Goal: Transaction & Acquisition: Purchase product/service

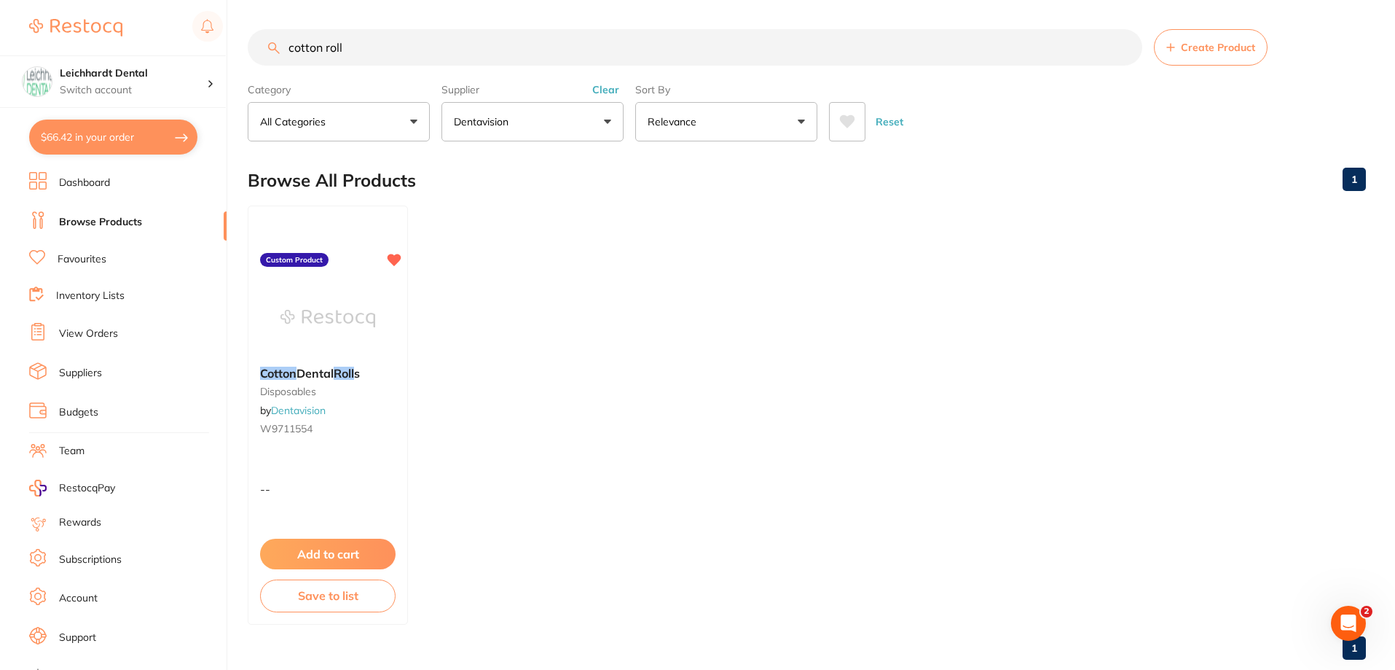
click at [93, 137] on button "$66.42 in your order" at bounding box center [113, 136] width 168 height 35
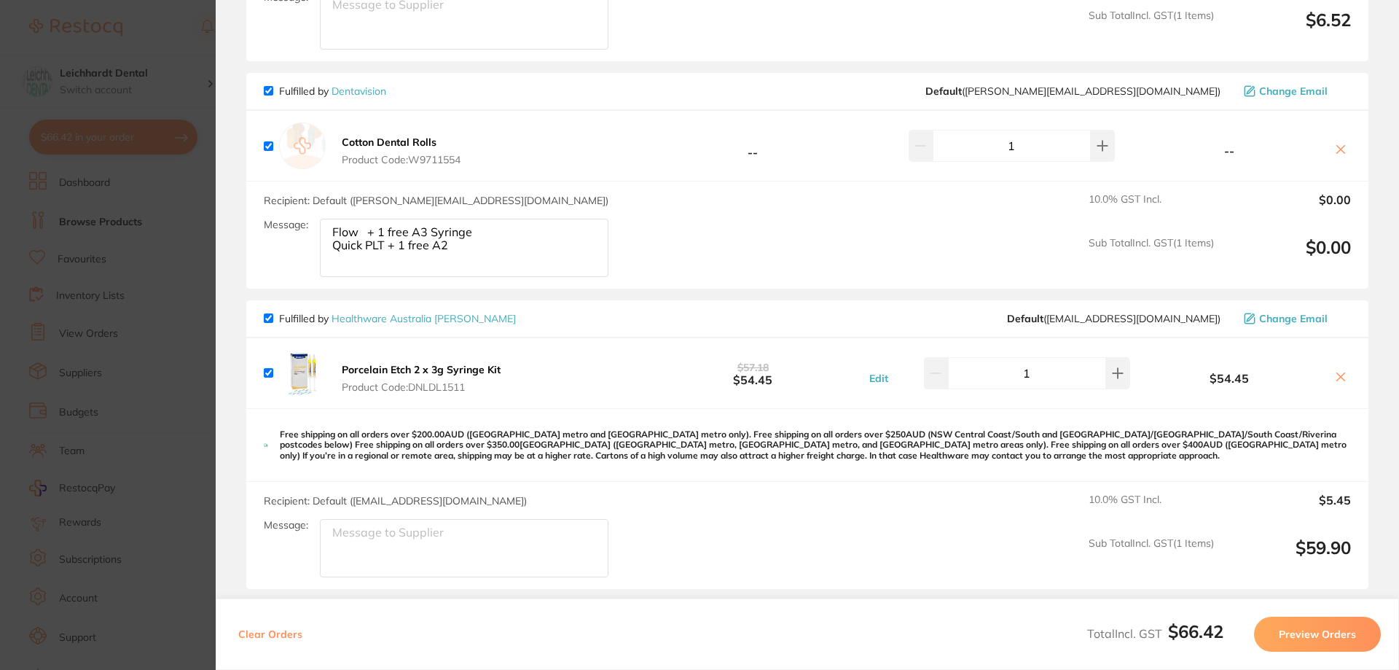
scroll to position [342, 0]
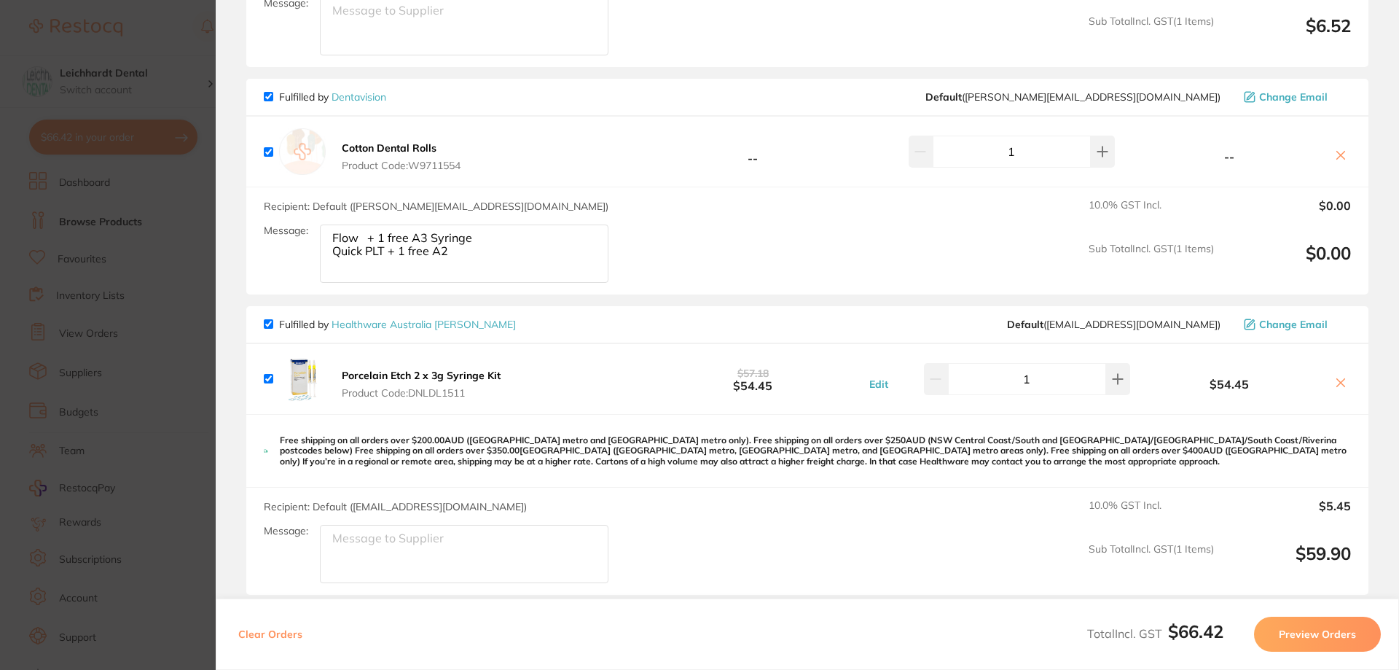
click at [136, 412] on section "Update RRP Set your pre negotiated price for this item. Item Agreed RRP (excl. …" at bounding box center [699, 335] width 1399 height 670
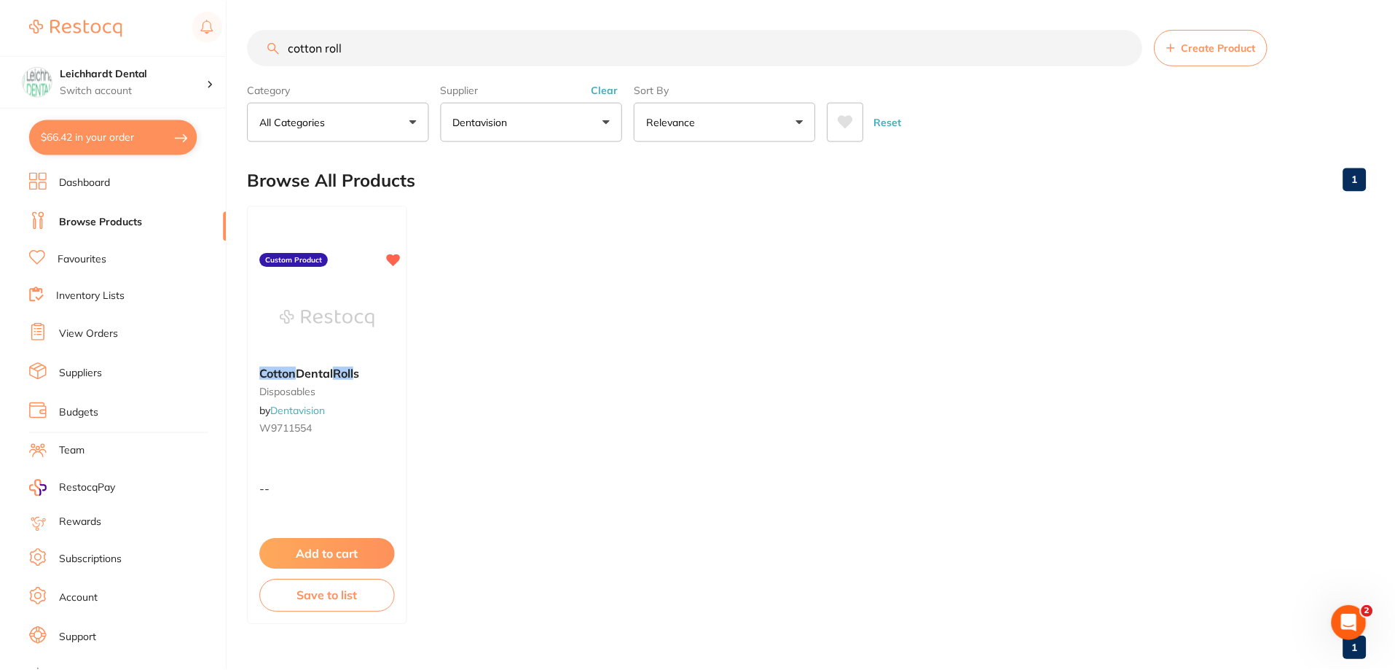
scroll to position [1, 0]
click at [146, 128] on button "$66.42 in your order" at bounding box center [113, 136] width 168 height 35
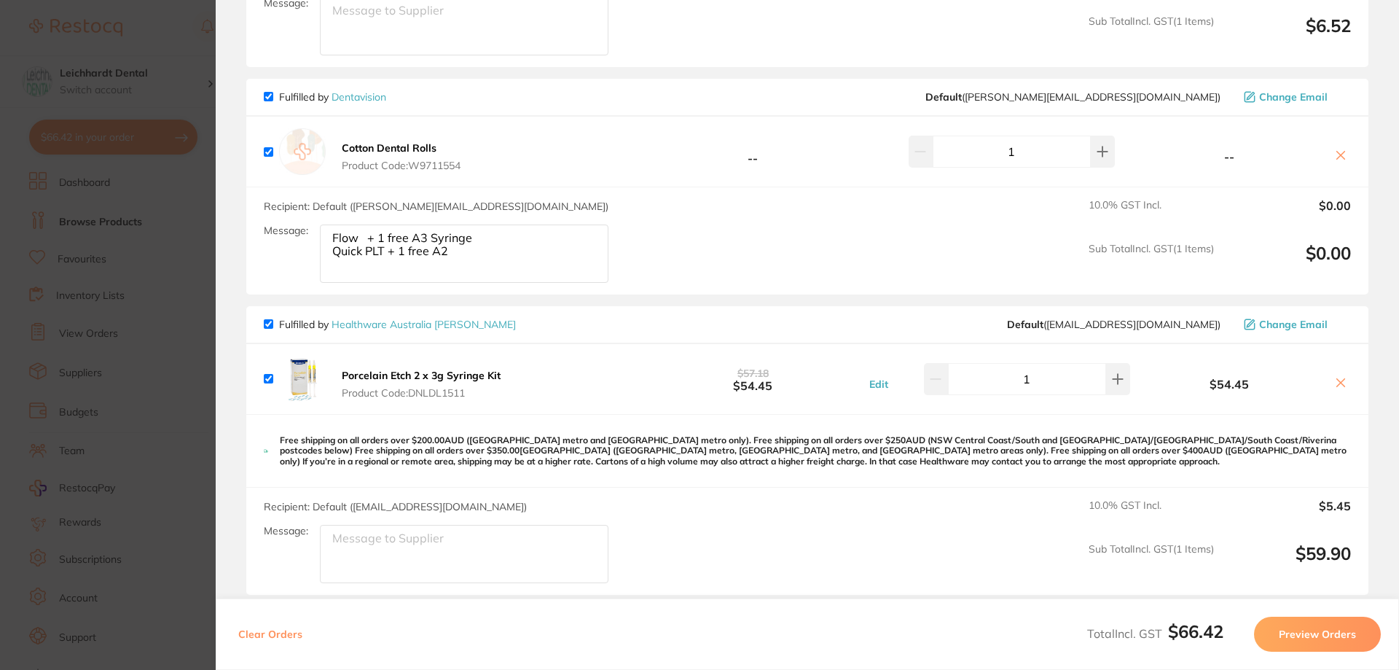
click at [1336, 386] on icon at bounding box center [1341, 383] width 12 height 12
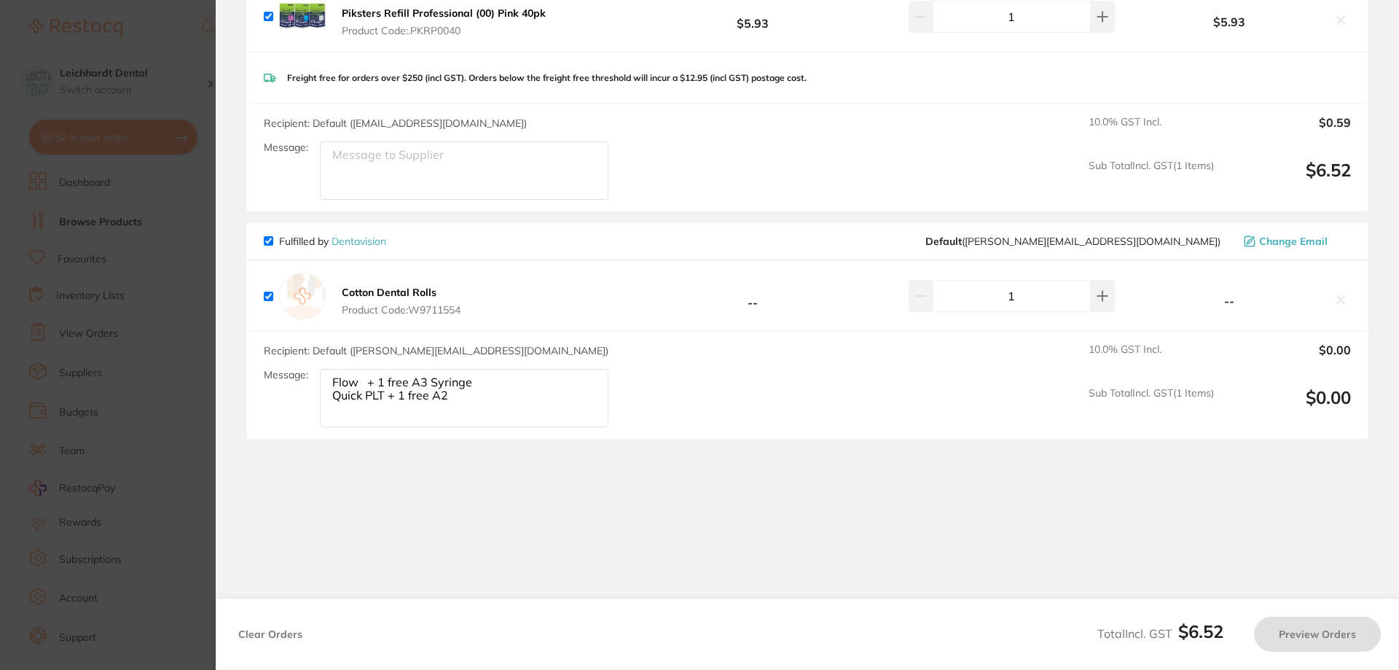
scroll to position [342, 0]
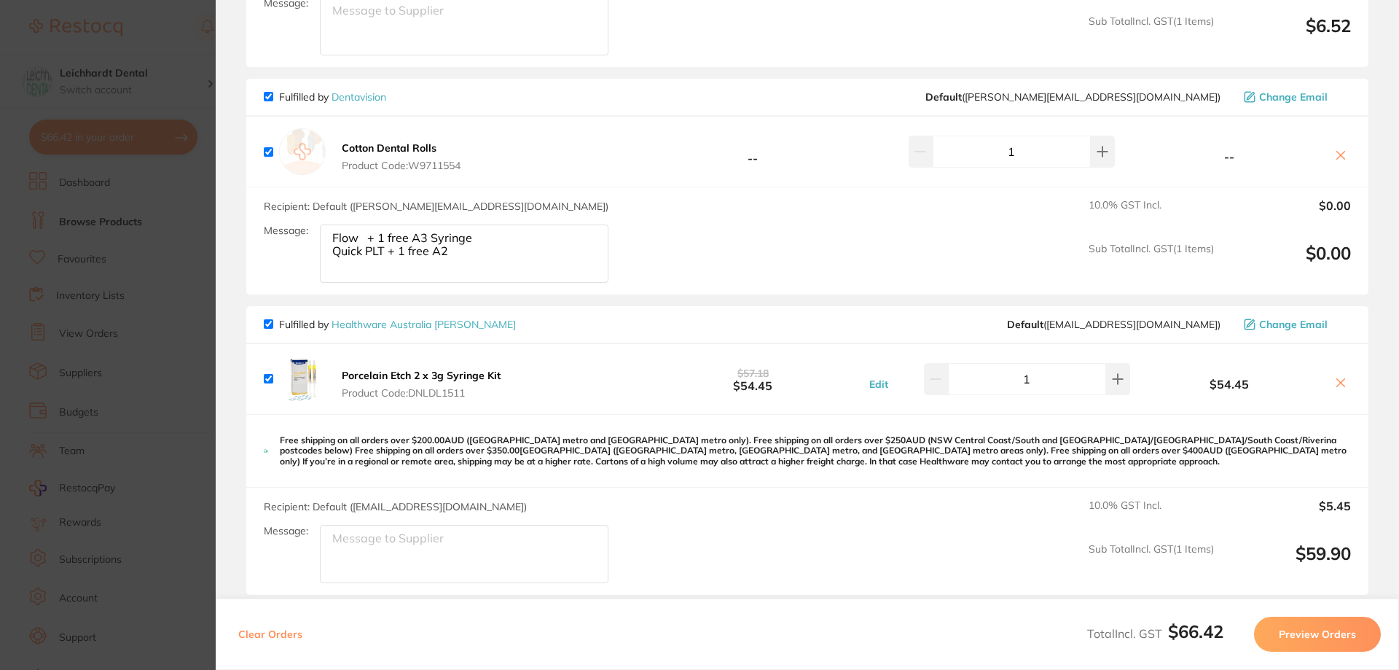
click at [1337, 380] on icon at bounding box center [1341, 383] width 8 height 8
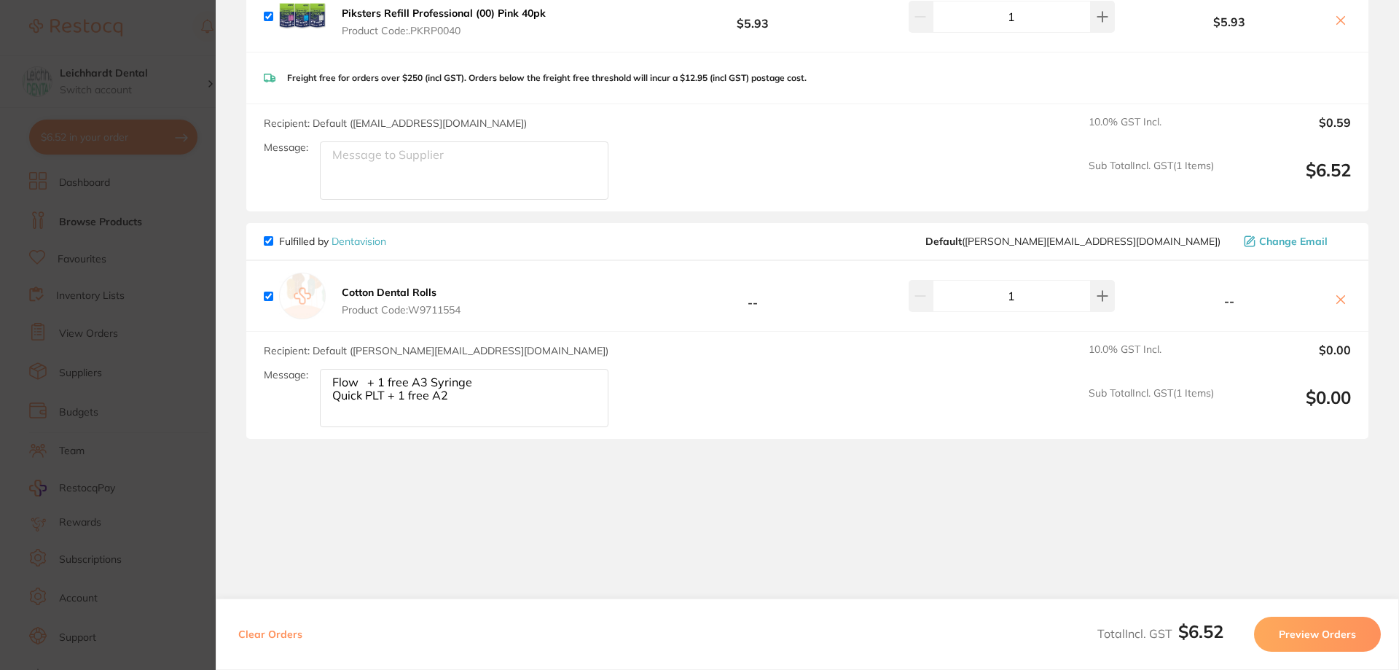
scroll to position [197, 0]
checkbox input "true"
click at [129, 396] on section "Update RRP Set your pre negotiated price for this item. Item Agreed RRP (excl. …" at bounding box center [699, 335] width 1399 height 670
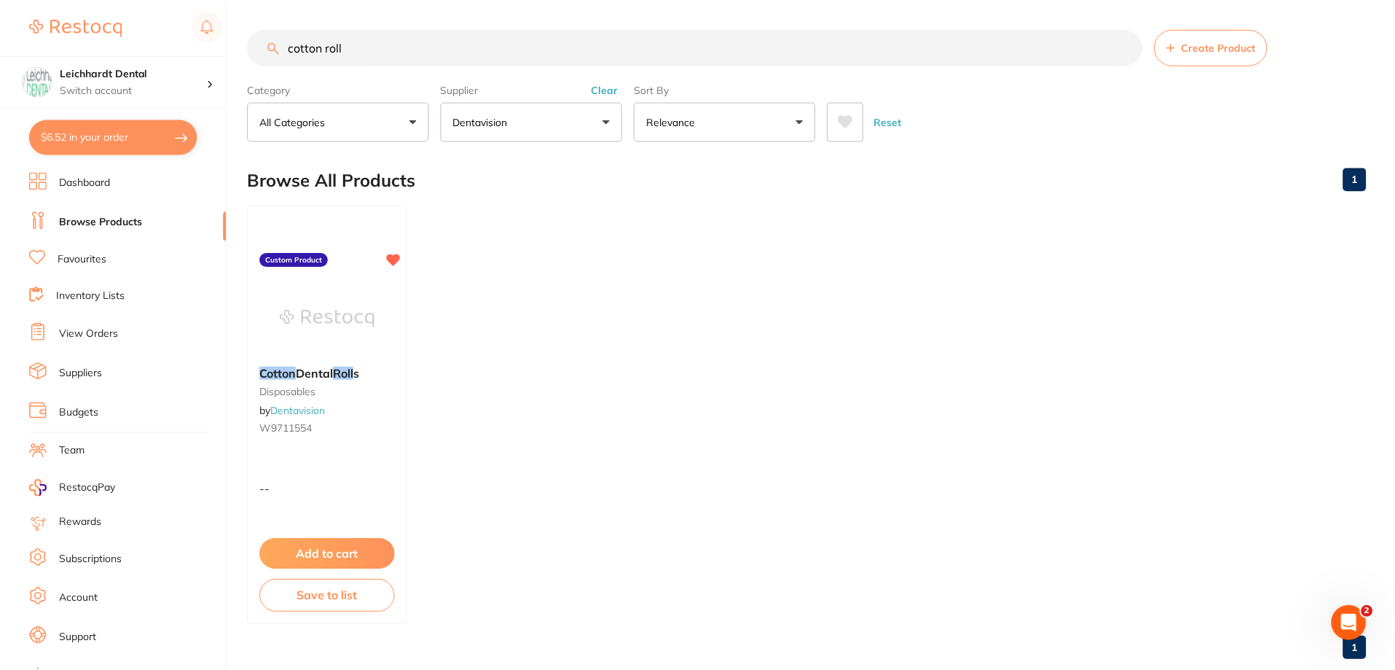
scroll to position [1, 0]
click at [72, 329] on link "View Orders" at bounding box center [88, 333] width 59 height 15
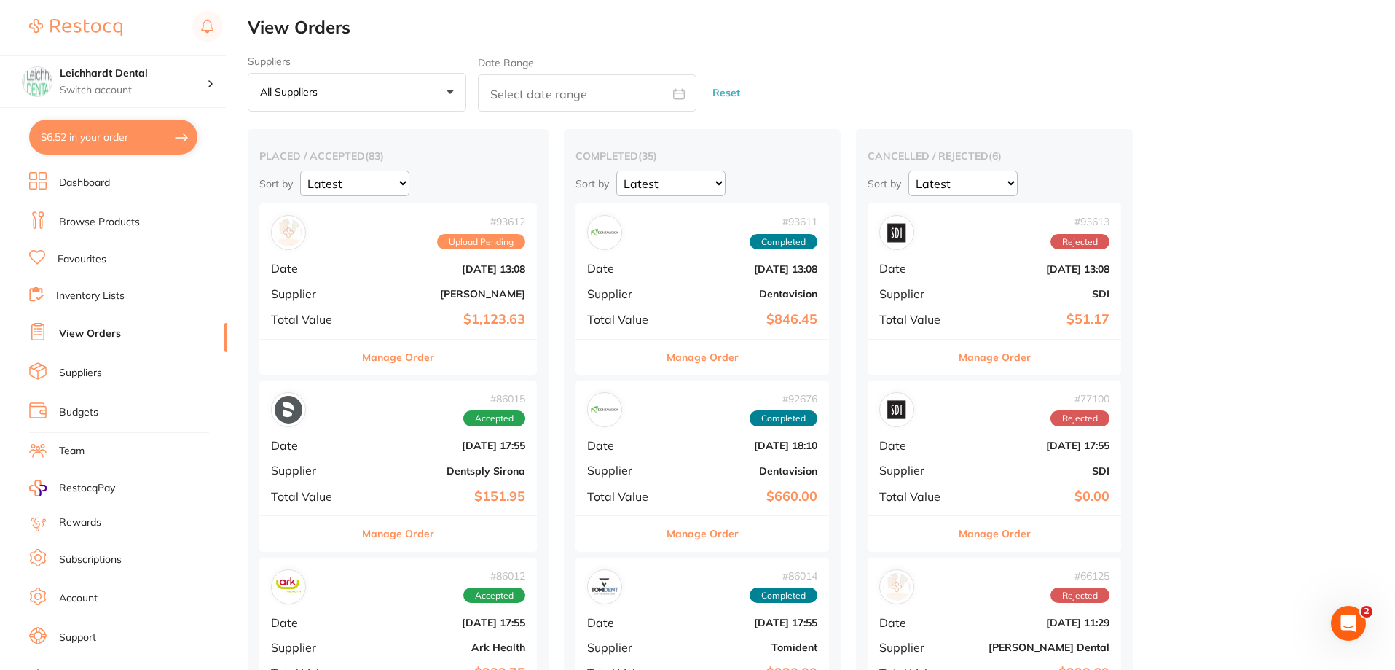
click at [104, 229] on link "Browse Products" at bounding box center [99, 222] width 81 height 15
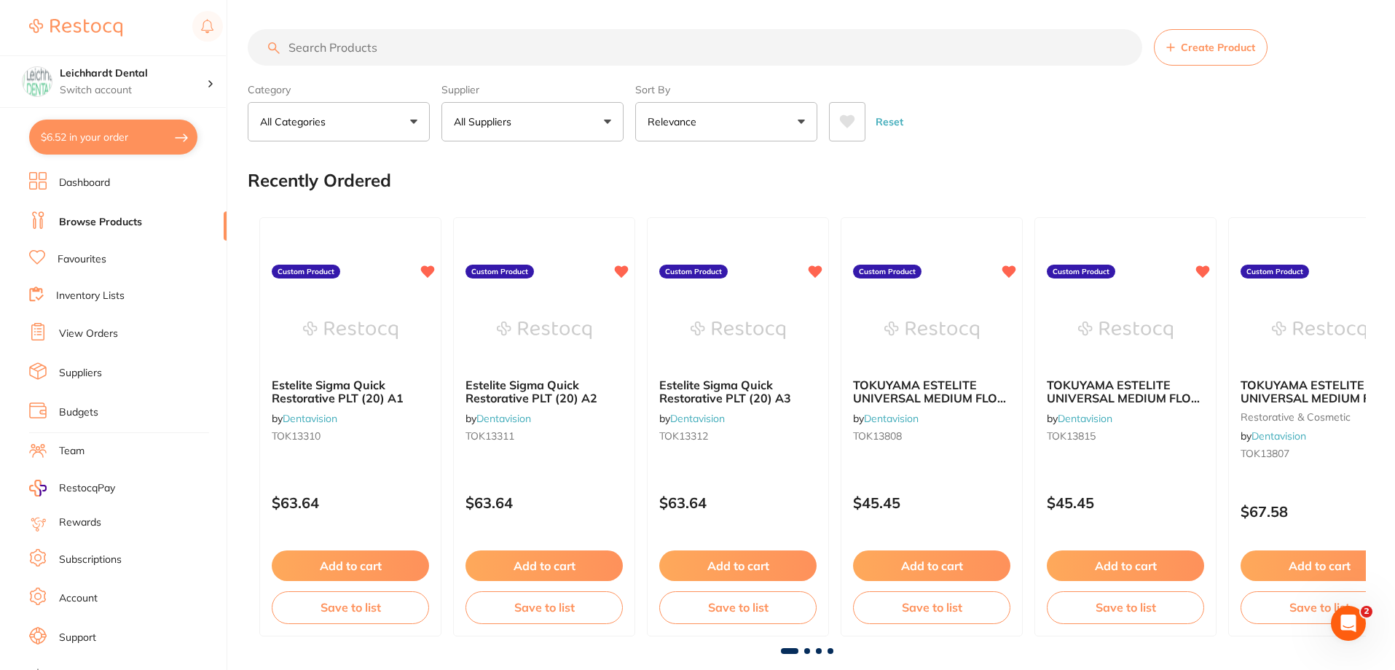
click at [577, 123] on button "All Suppliers" at bounding box center [533, 121] width 182 height 39
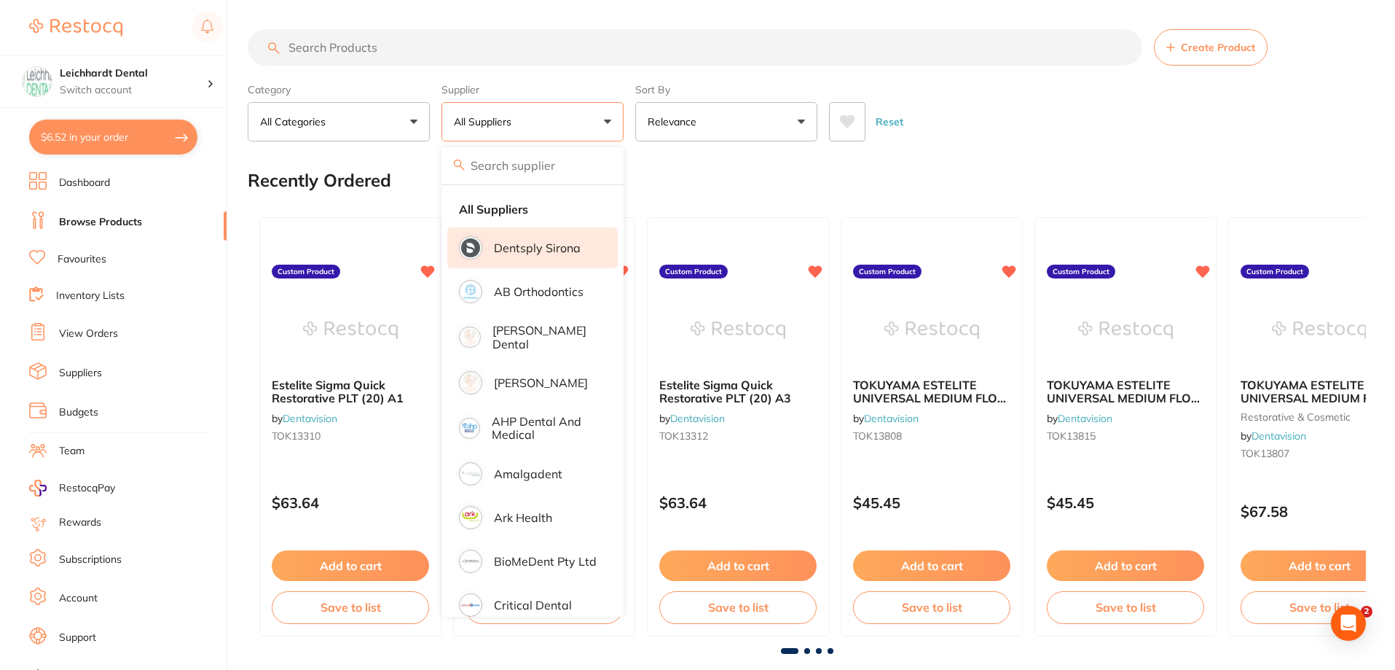
click at [544, 251] on p "Dentsply Sirona" at bounding box center [537, 247] width 87 height 13
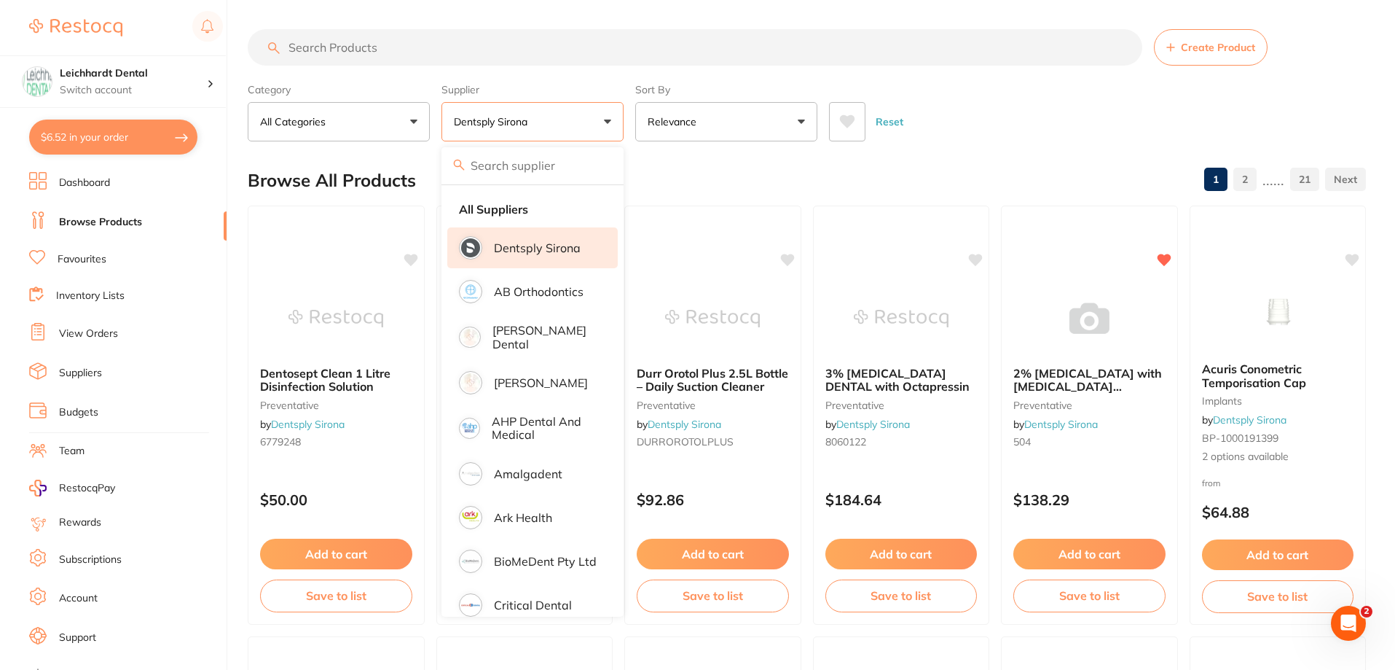
click at [1013, 129] on div "Reset" at bounding box center [1091, 115] width 525 height 51
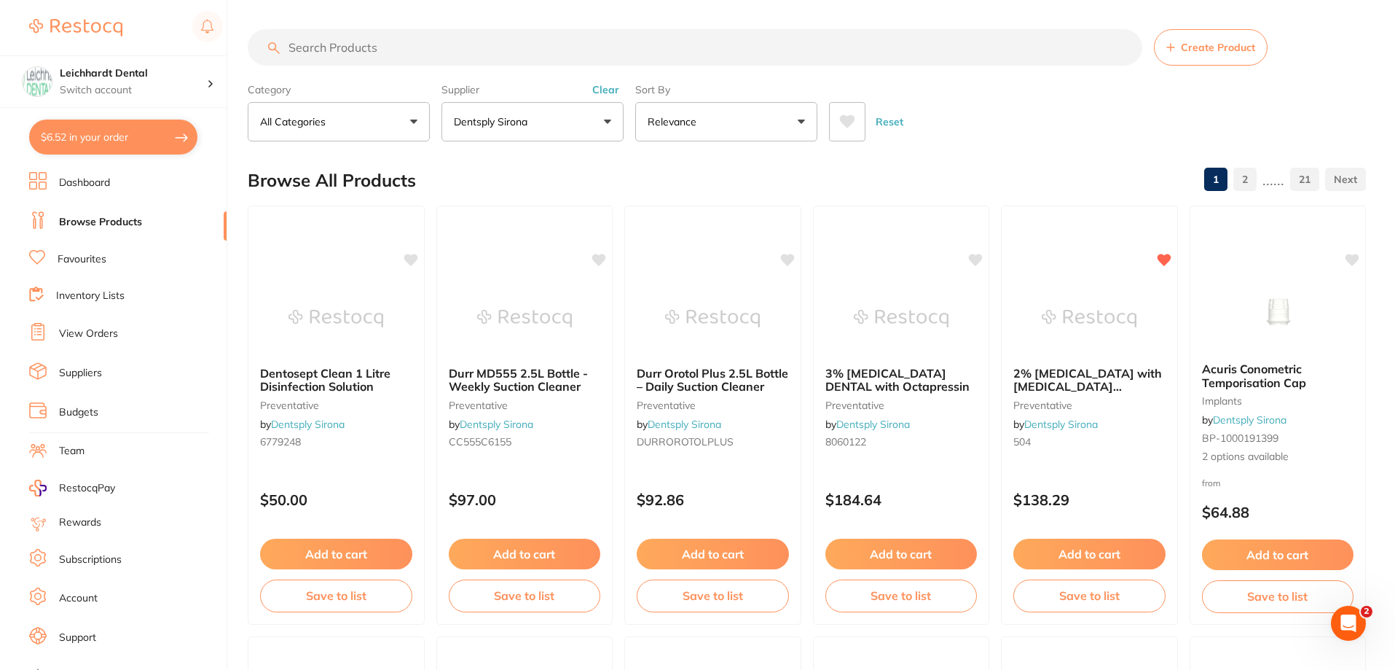
click at [433, 37] on input "search" at bounding box center [695, 47] width 895 height 36
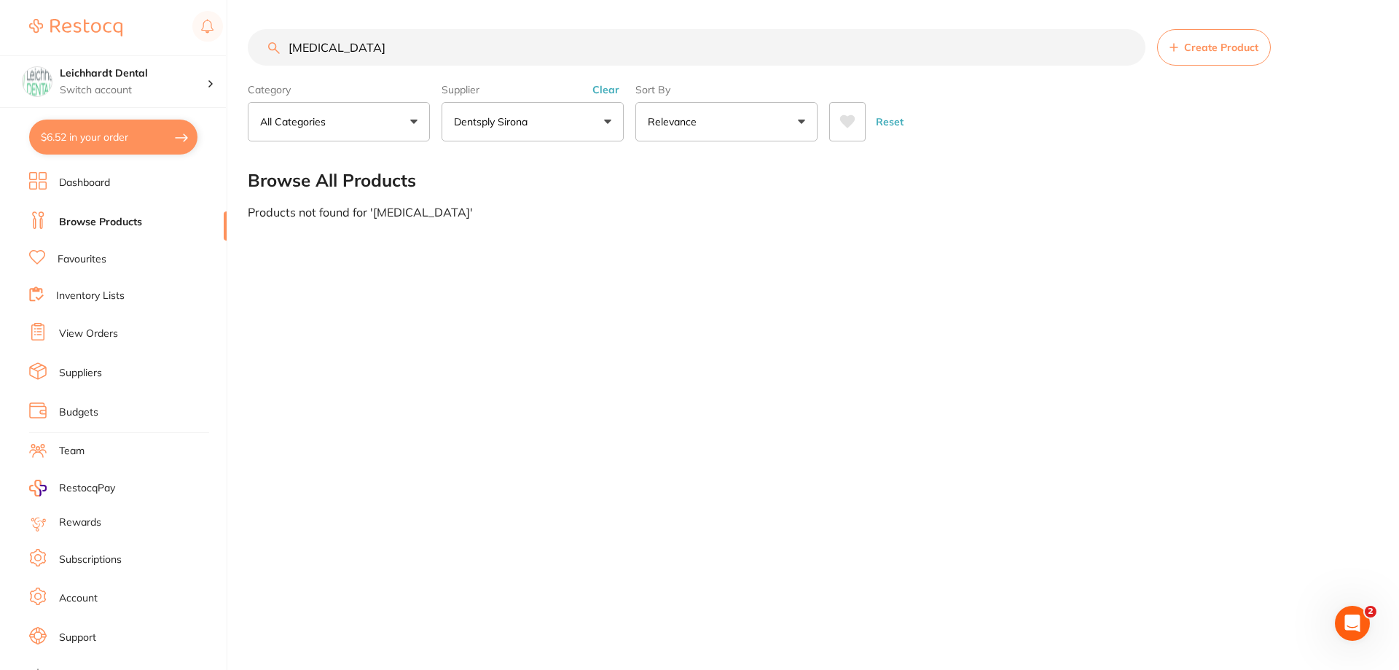
drag, startPoint x: 404, startPoint y: 44, endPoint x: 189, endPoint y: 52, distance: 215.9
click at [189, 52] on div "$6.52 Leichhardt Dental Switch account Leichhardt Dental Haberfield Dental $6.5…" at bounding box center [699, 335] width 1399 height 670
click at [426, 59] on input "[MEDICAL_DATA]" at bounding box center [697, 47] width 898 height 36
drag, startPoint x: 423, startPoint y: 39, endPoint x: 292, endPoint y: 39, distance: 131.2
click at [292, 39] on input "[MEDICAL_DATA]" at bounding box center [697, 47] width 898 height 36
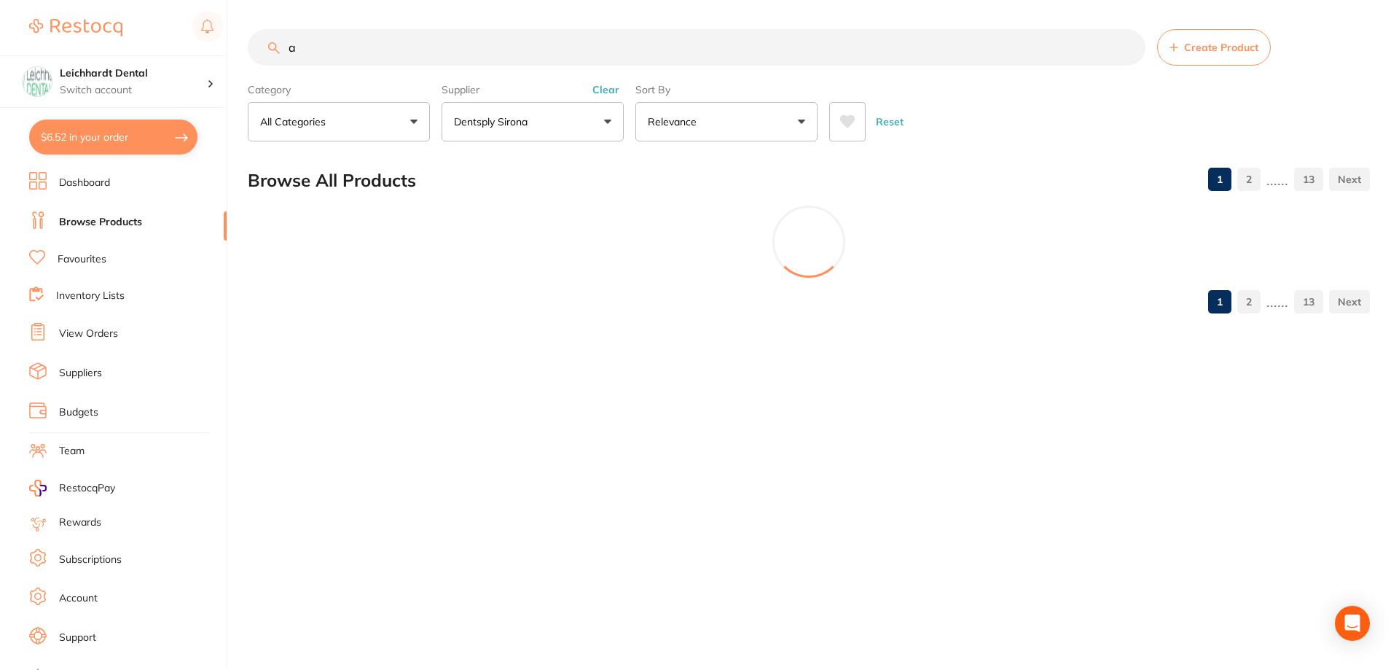
type input "a"
click at [91, 139] on button "$6.52 in your order" at bounding box center [113, 136] width 168 height 35
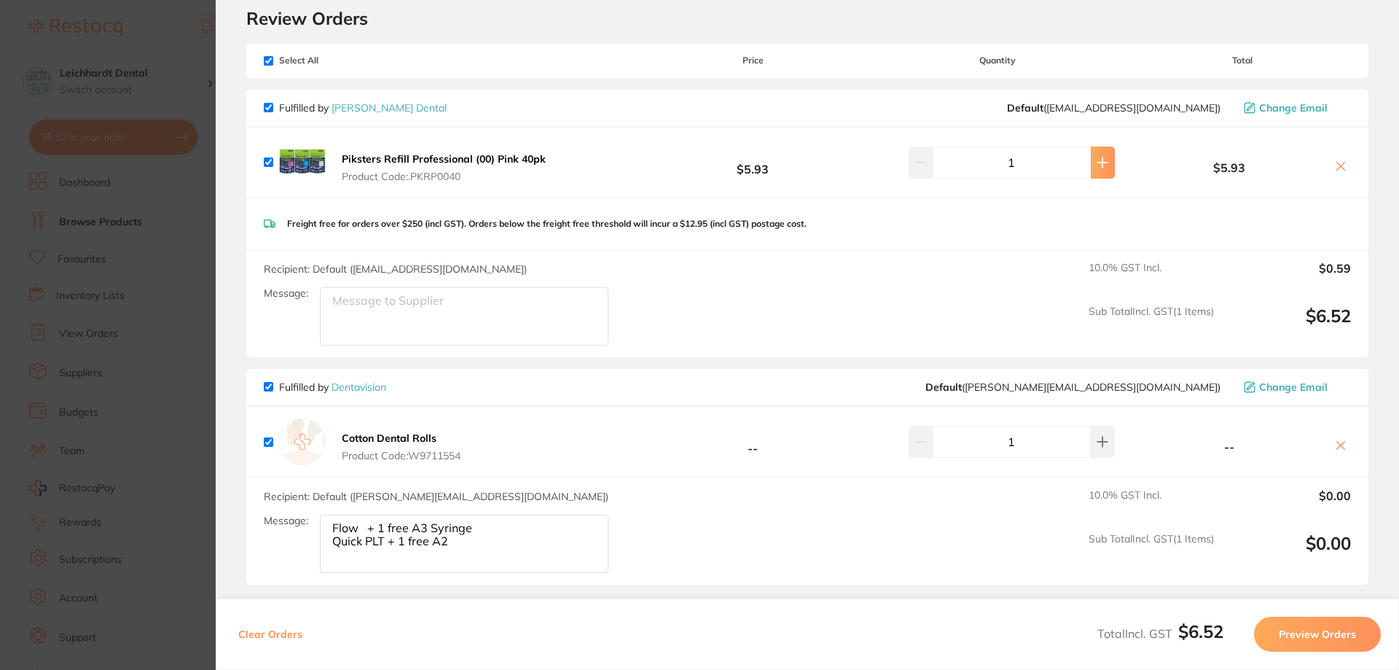
click at [1097, 157] on icon at bounding box center [1103, 163] width 12 height 12
click at [1099, 168] on icon at bounding box center [1103, 163] width 12 height 12
click at [1099, 167] on icon at bounding box center [1103, 163] width 12 height 12
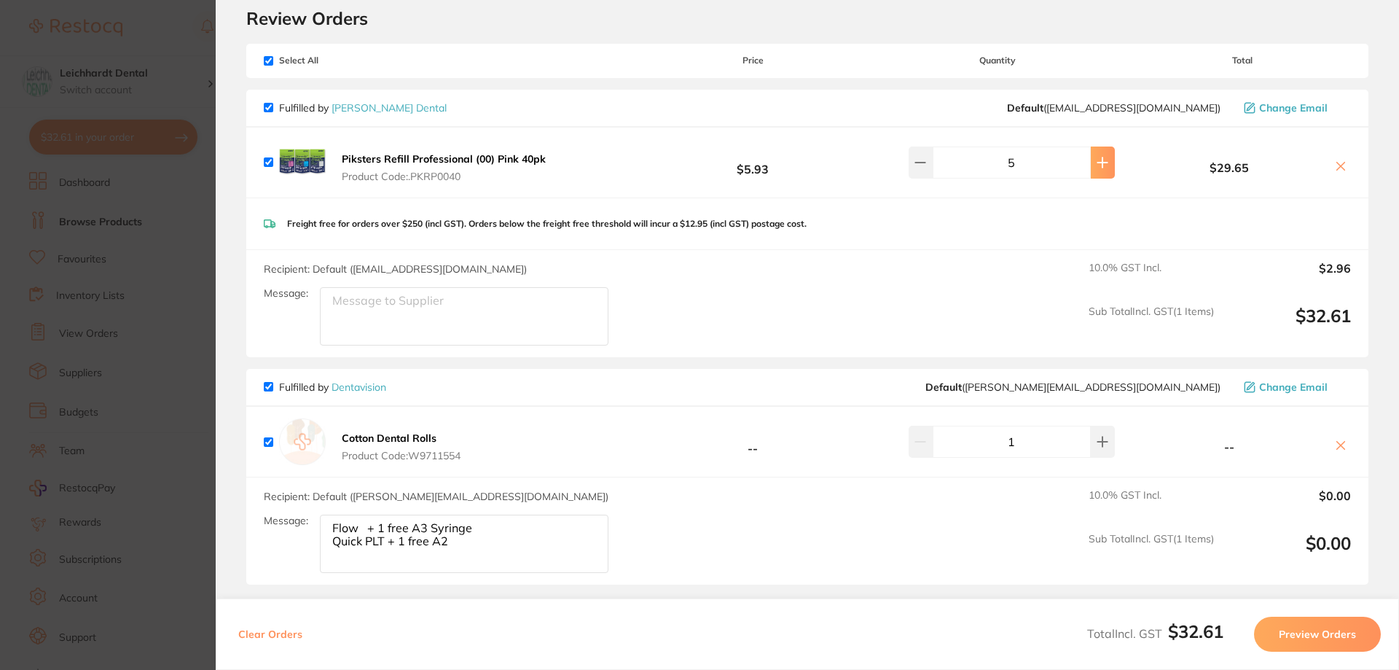
click at [1099, 167] on icon at bounding box center [1103, 163] width 12 height 12
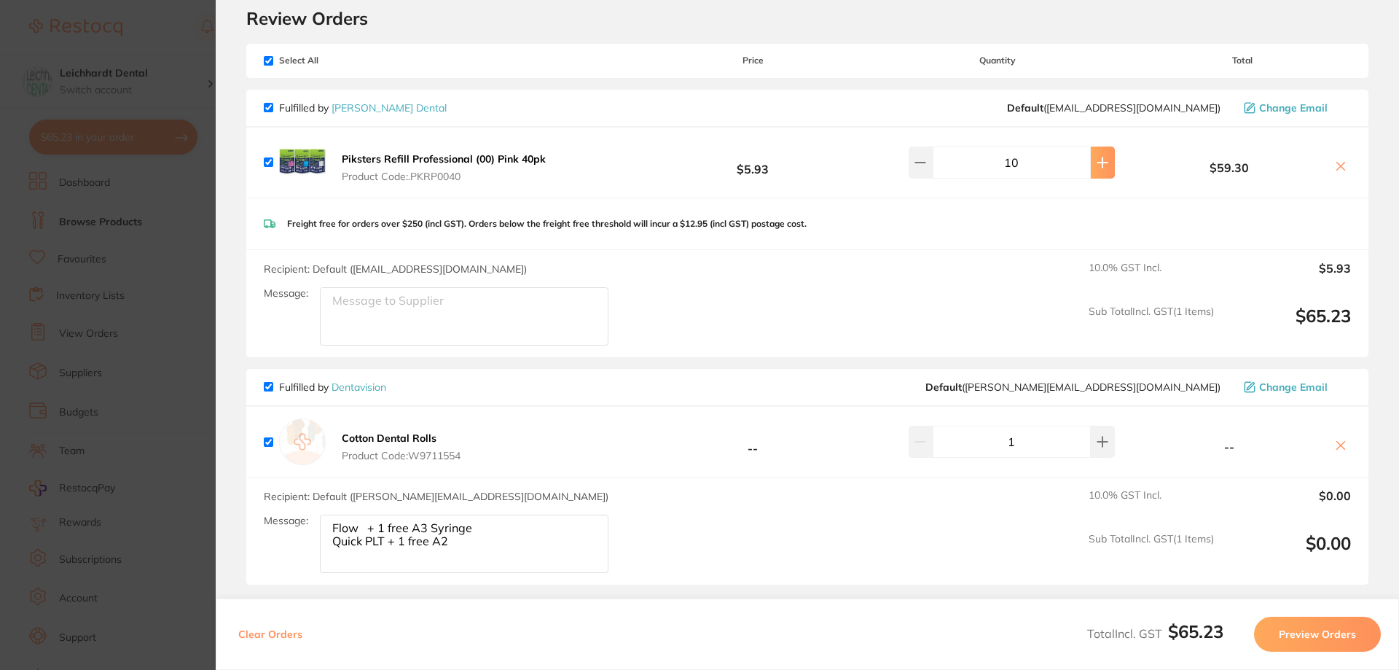
click at [1097, 166] on icon at bounding box center [1103, 163] width 12 height 12
click at [906, 157] on div "11" at bounding box center [998, 162] width 234 height 32
click at [919, 162] on icon at bounding box center [920, 163] width 12 height 12
type input "10"
